Goal: Information Seeking & Learning: Learn about a topic

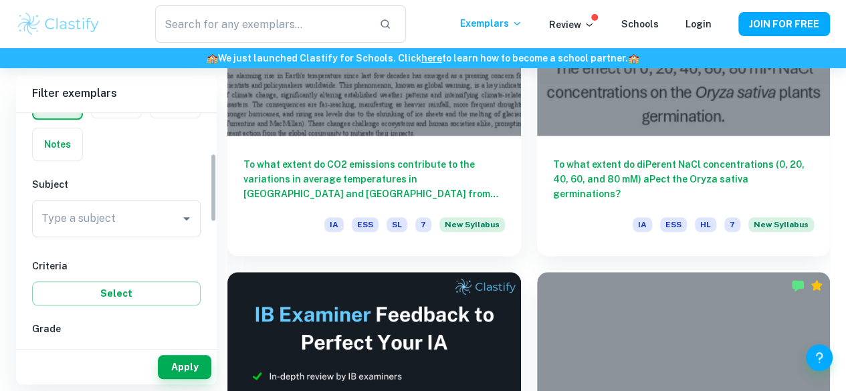
scroll to position [134, 0]
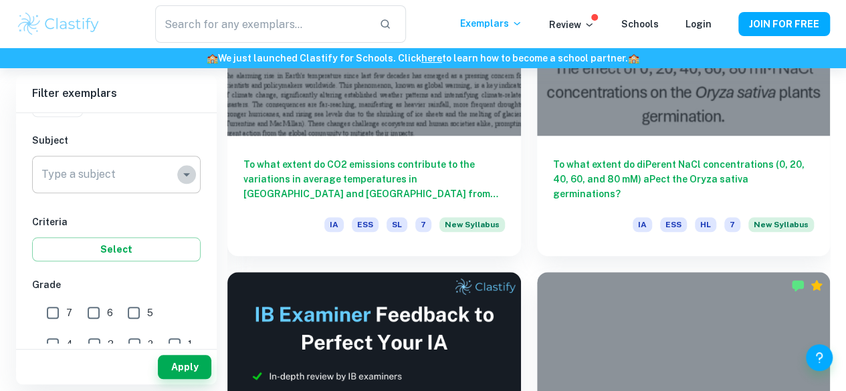
click at [191, 175] on icon "Open" at bounding box center [187, 175] width 16 height 16
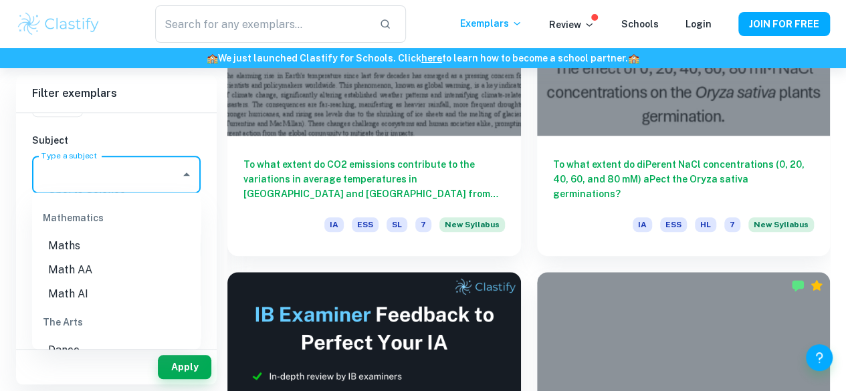
scroll to position [1806, 0]
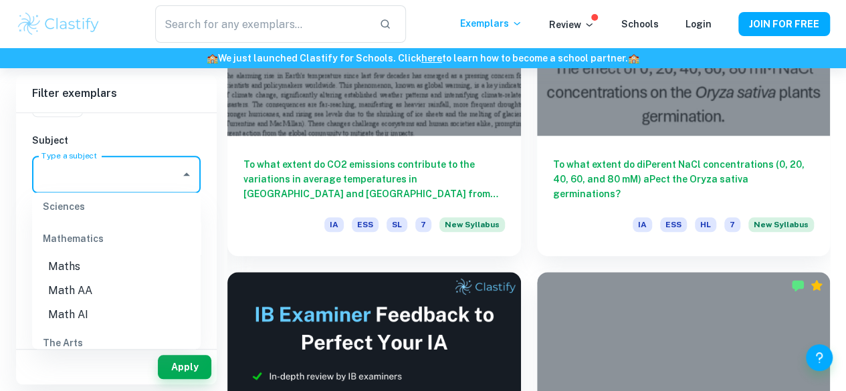
click at [96, 288] on li "Math AA" at bounding box center [116, 290] width 169 height 24
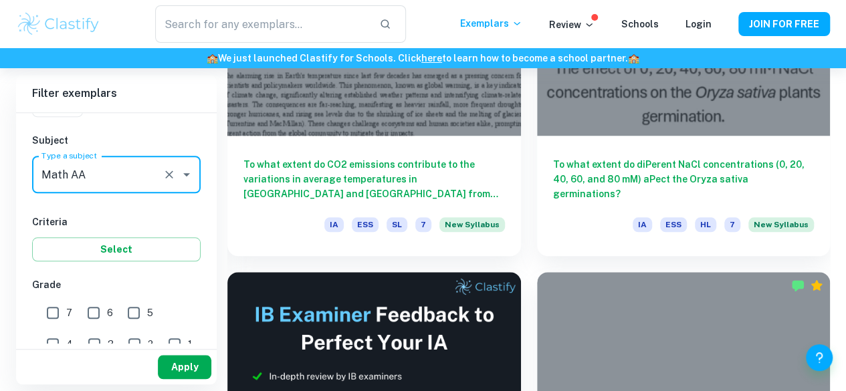
click at [183, 362] on button "Apply" at bounding box center [185, 367] width 54 height 24
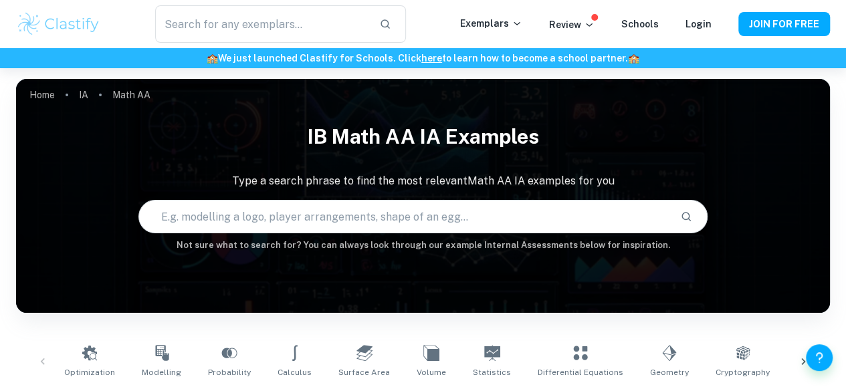
scroll to position [401, 0]
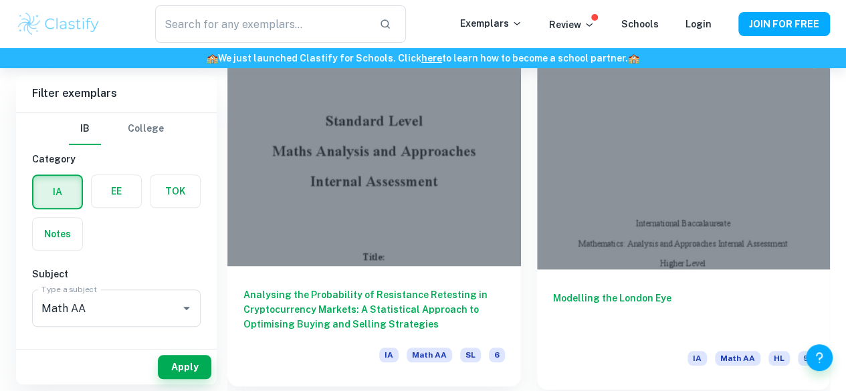
click at [314, 161] on div at bounding box center [374, 156] width 294 height 220
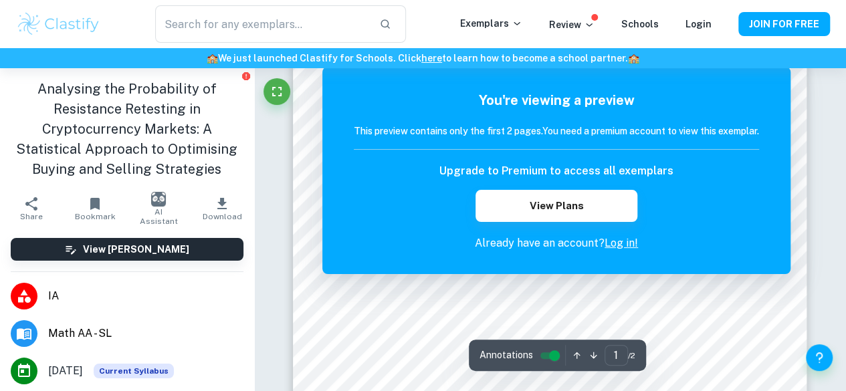
scroll to position [869, 0]
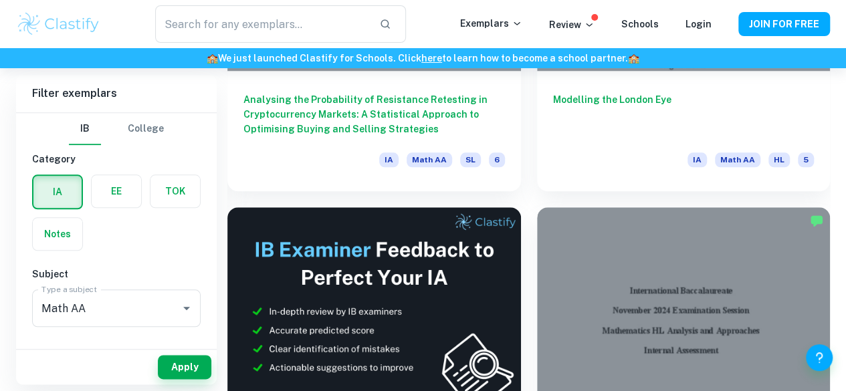
scroll to position [535, 0]
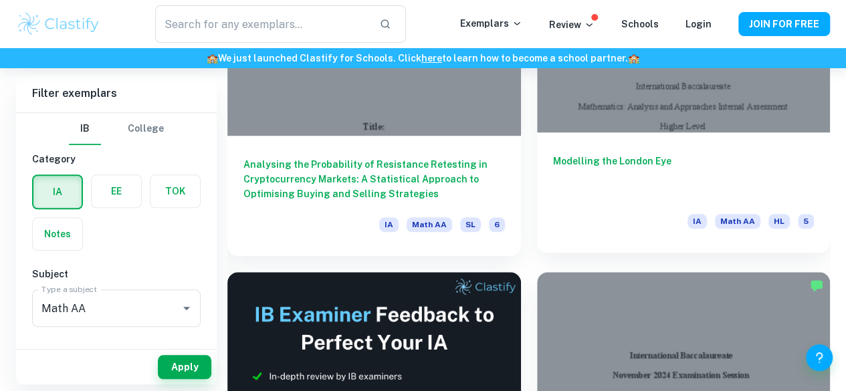
click at [553, 154] on h6 "Modelling the London Eye" at bounding box center [683, 176] width 261 height 44
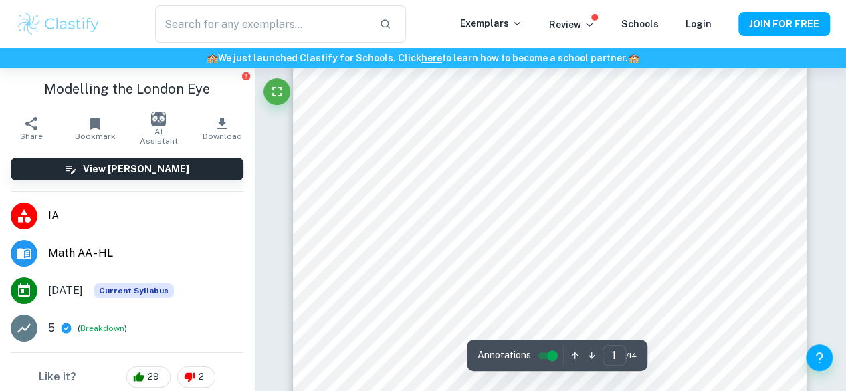
scroll to position [803, 0]
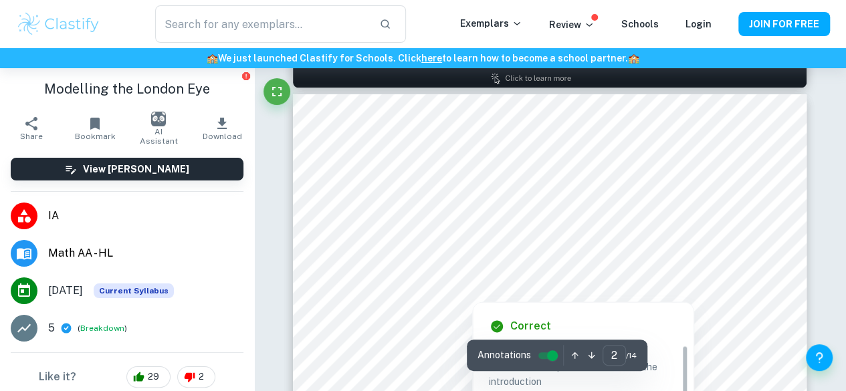
type input "2"
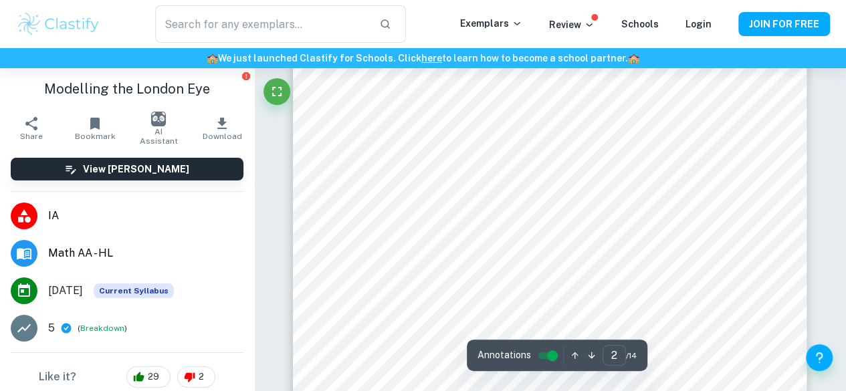
scroll to position [936, 0]
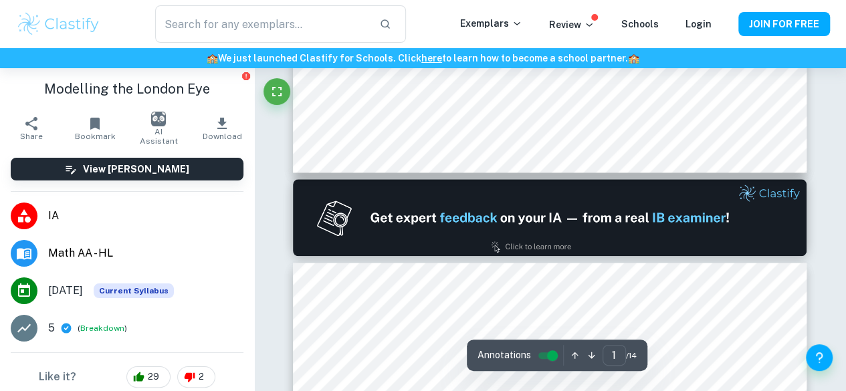
scroll to position [603, 0]
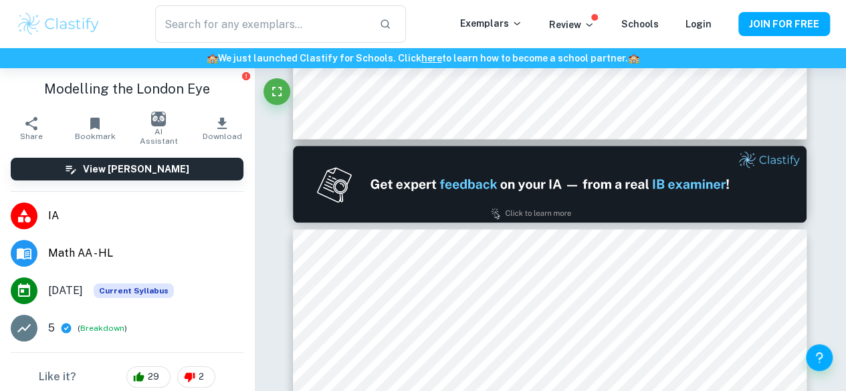
type input "2"
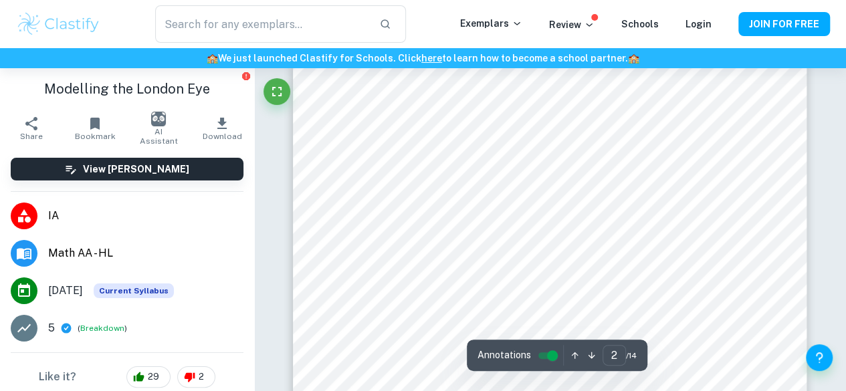
scroll to position [871, 0]
